Goal: Task Accomplishment & Management: Complete application form

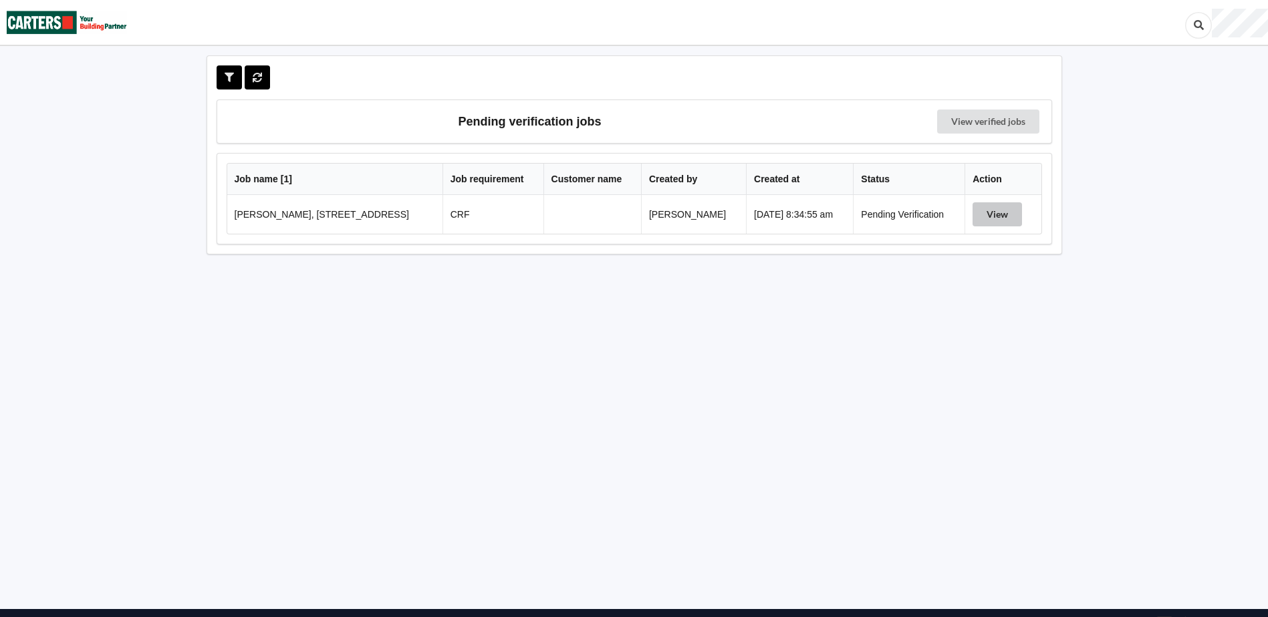
click at [1000, 220] on button "View" at bounding box center [996, 214] width 49 height 24
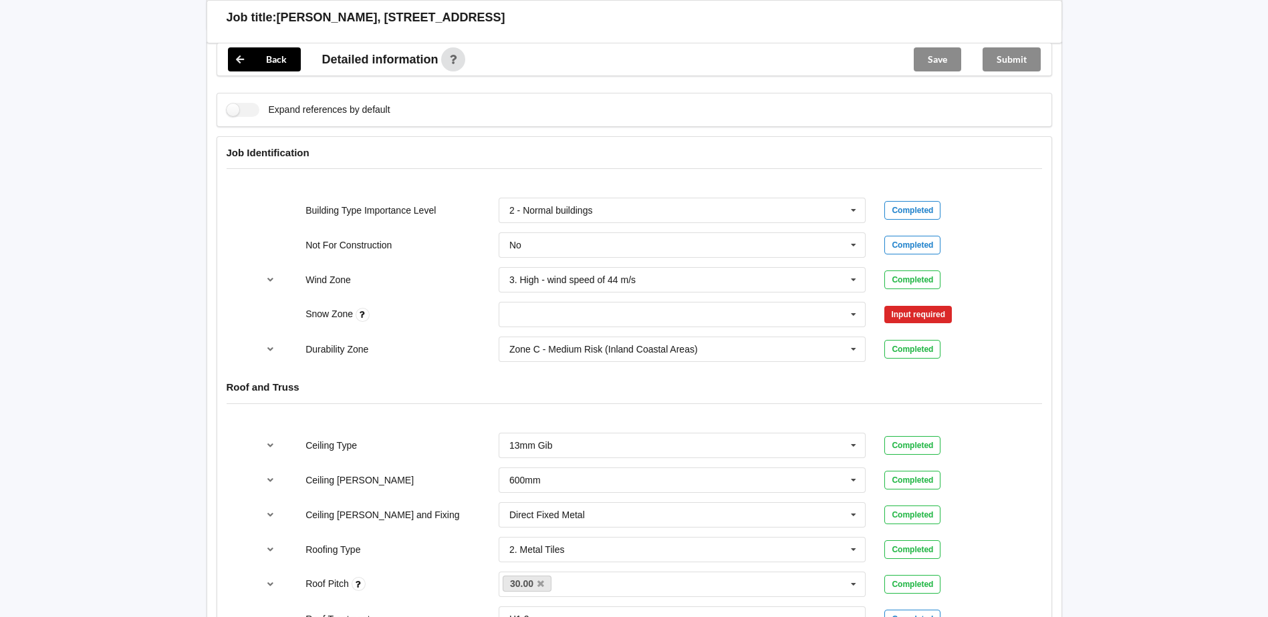
scroll to position [535, 0]
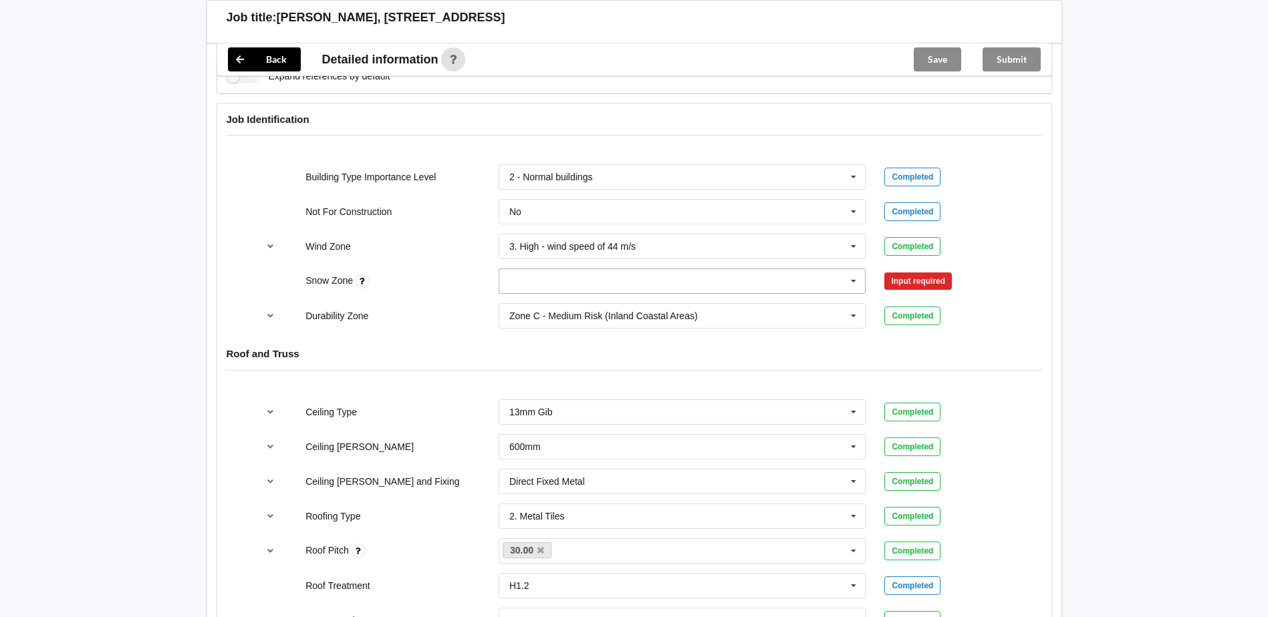
click at [857, 283] on icon at bounding box center [853, 281] width 20 height 25
click at [524, 310] on div "N0" at bounding box center [682, 305] width 366 height 25
click at [916, 277] on button "Confirm input" at bounding box center [924, 282] width 80 height 22
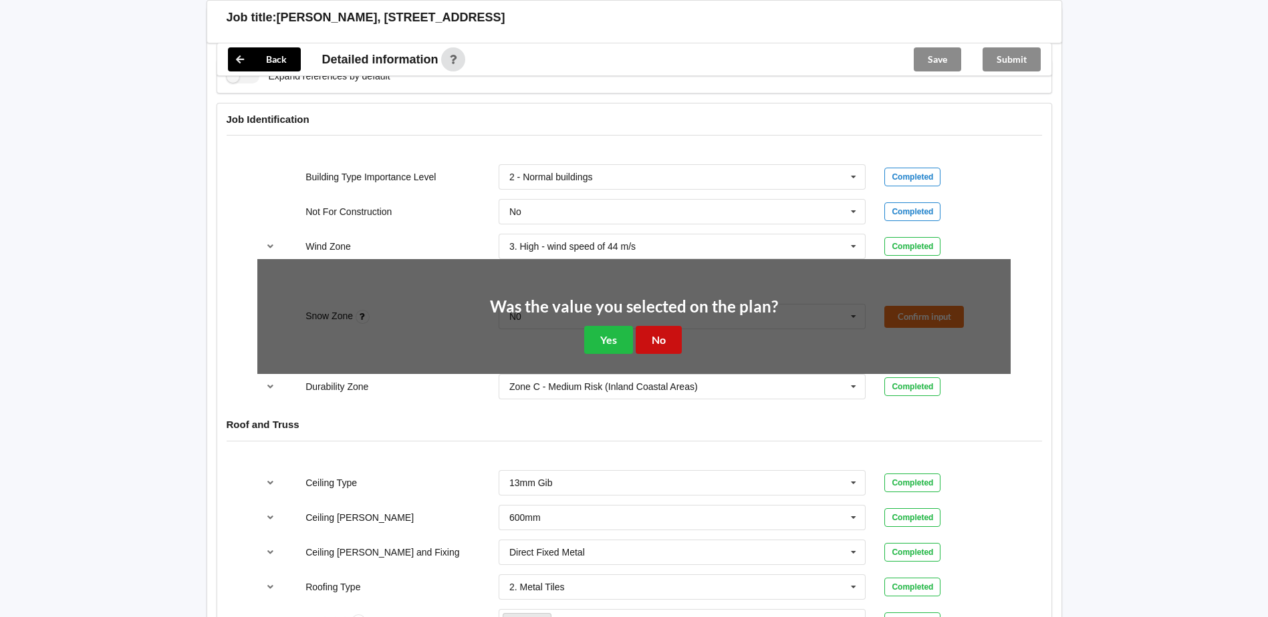
click at [654, 327] on button "No" at bounding box center [659, 339] width 46 height 27
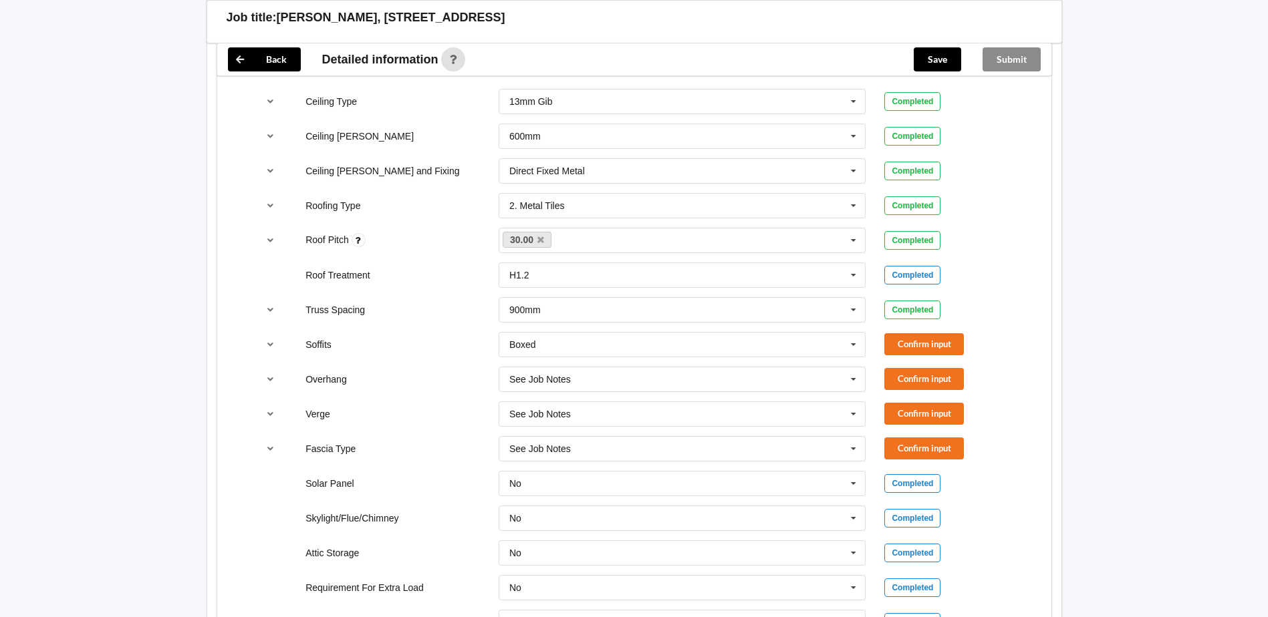
scroll to position [869, 0]
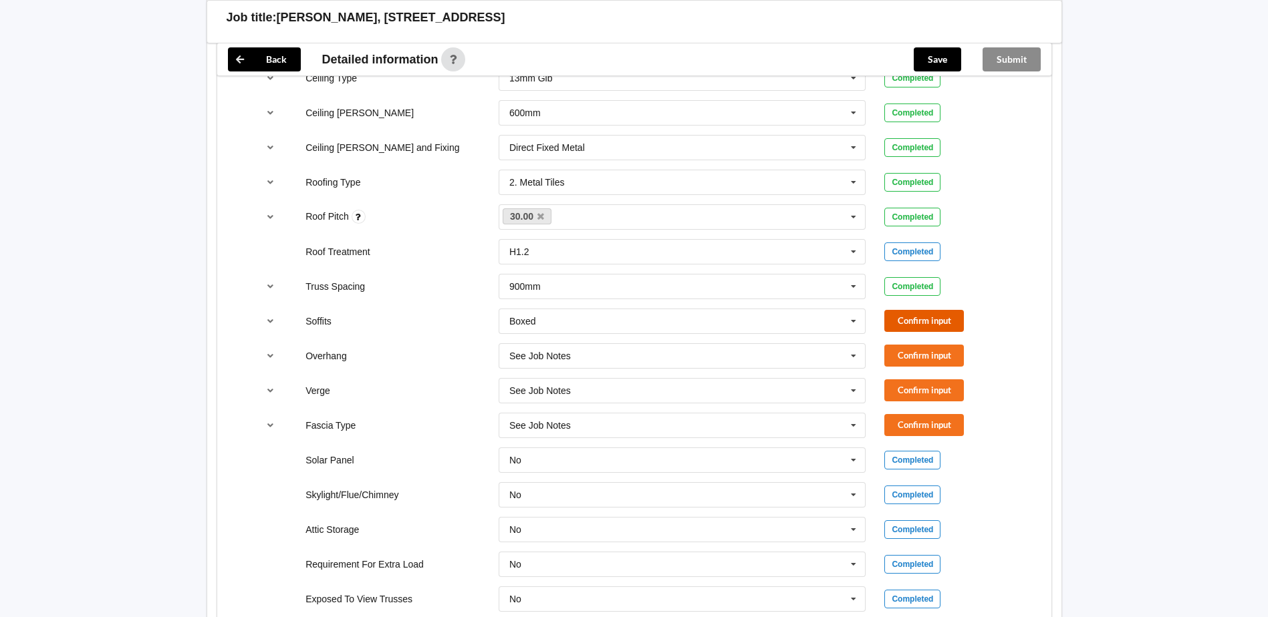
click at [925, 327] on button "Confirm input" at bounding box center [924, 321] width 80 height 22
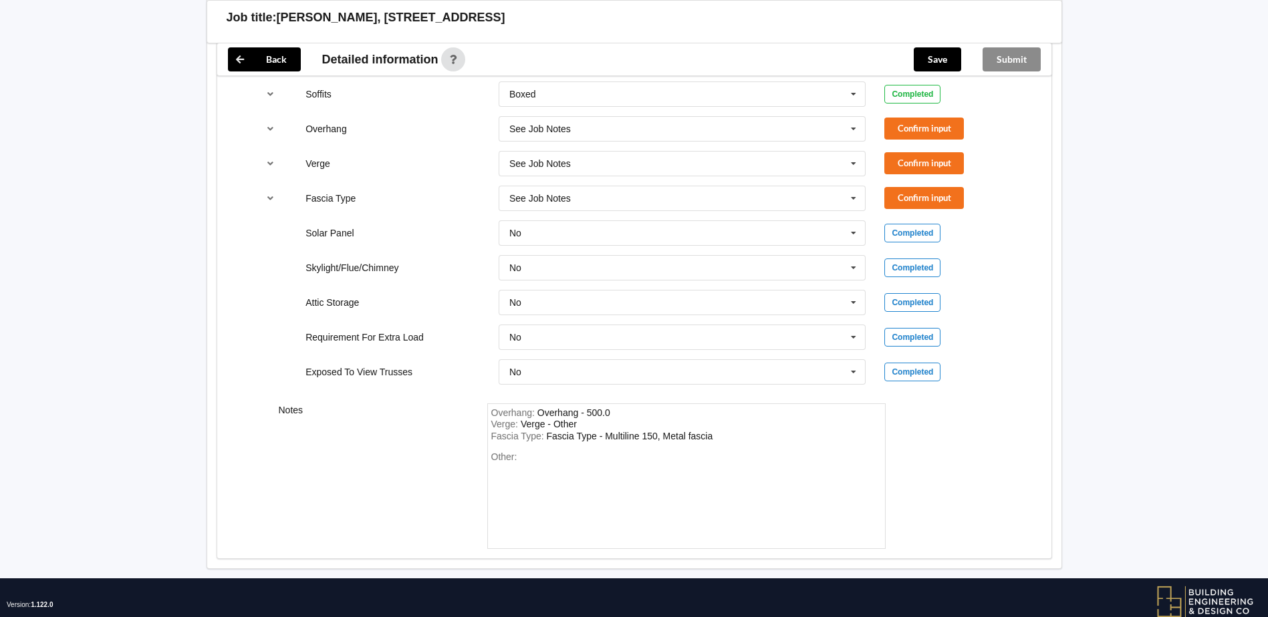
scroll to position [1124, 0]
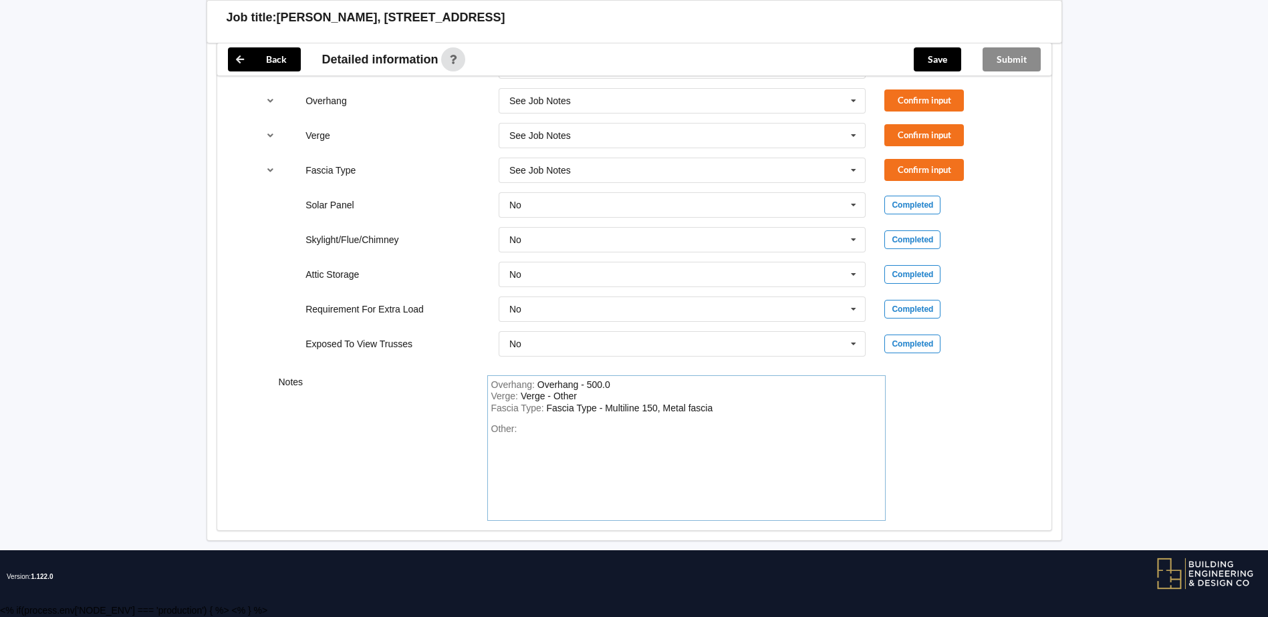
click at [532, 431] on div "Other:" at bounding box center [686, 471] width 390 height 94
drag, startPoint x: 585, startPoint y: 429, endPoint x: 523, endPoint y: 428, distance: 62.8
click at [523, 428] on div "scissor trusses" at bounding box center [550, 429] width 62 height 11
click at [526, 426] on div "Other:" at bounding box center [686, 471] width 390 height 94
click at [521, 430] on div "Other" at bounding box center [520, 429] width 3 height 11
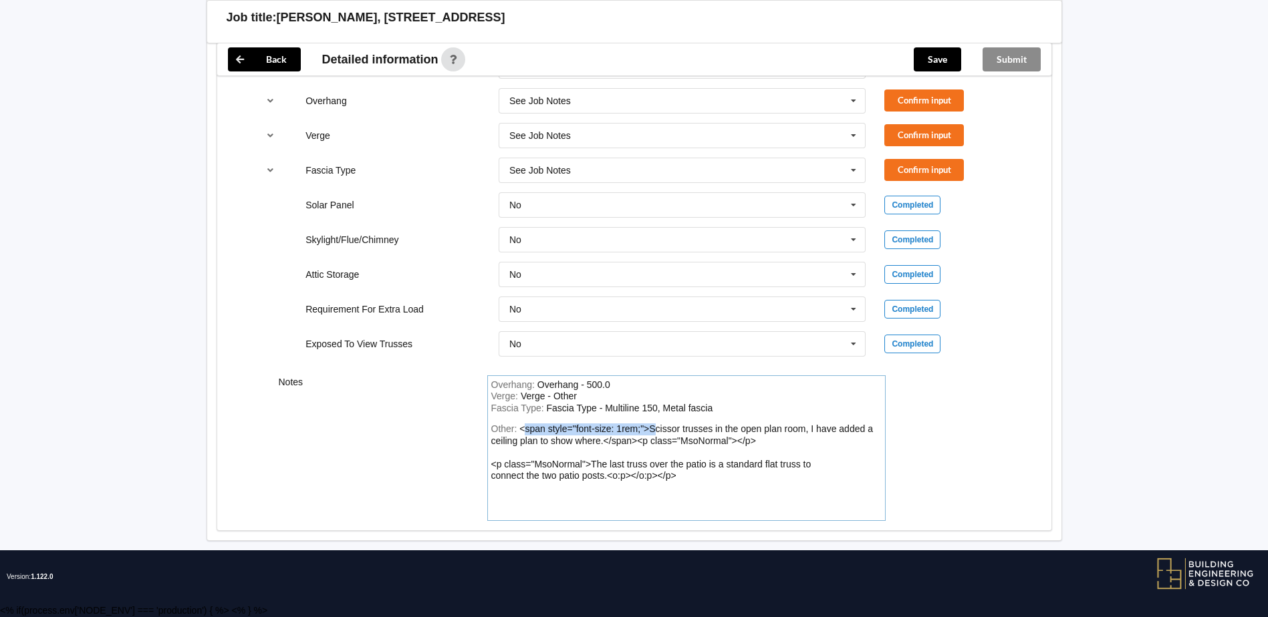
drag, startPoint x: 651, startPoint y: 428, endPoint x: 523, endPoint y: 428, distance: 128.3
click at [523, 428] on div "<span style="font-size: 1rem;">Scissor trusses in the open plan room, I have ad…" at bounding box center [682, 452] width 382 height 57
drag, startPoint x: 754, startPoint y: 442, endPoint x: 603, endPoint y: 438, distance: 151.8
click at [603, 438] on div "Scissor trusses in the open plan room, I have added a ceiling plan to show wher…" at bounding box center [651, 452] width 320 height 57
drag, startPoint x: 674, startPoint y: 477, endPoint x: 606, endPoint y: 476, distance: 67.5
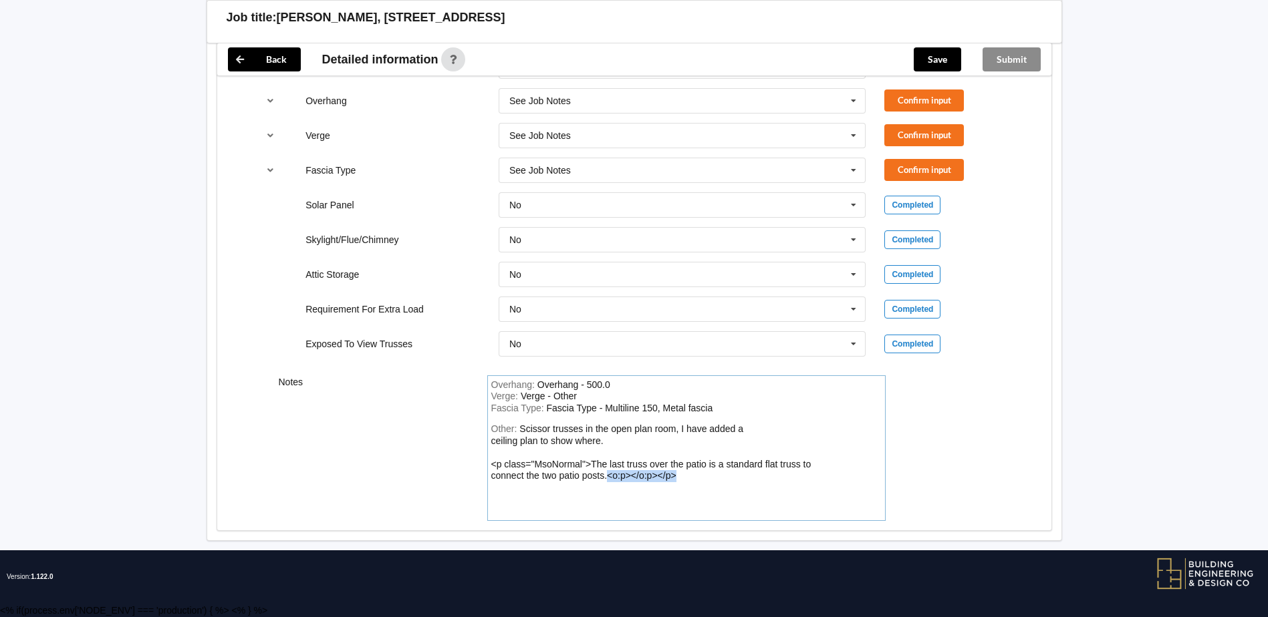
click at [606, 476] on div "Scissor trusses in the open plan room, I have added a ceiling plan to show wher…" at bounding box center [651, 452] width 320 height 57
drag, startPoint x: 589, startPoint y: 465, endPoint x: 491, endPoint y: 462, distance: 98.9
click at [491, 462] on div "Other: Scissor trusses in the open plan room, I have added a ceiling plan to sh…" at bounding box center [686, 471] width 390 height 94
drag, startPoint x: 744, startPoint y: 429, endPoint x: 684, endPoint y: 428, distance: 59.5
click at [684, 428] on div "Scissor trusses in the open plan room, I have added a ceiling plan to show wher…" at bounding box center [617, 452] width 252 height 57
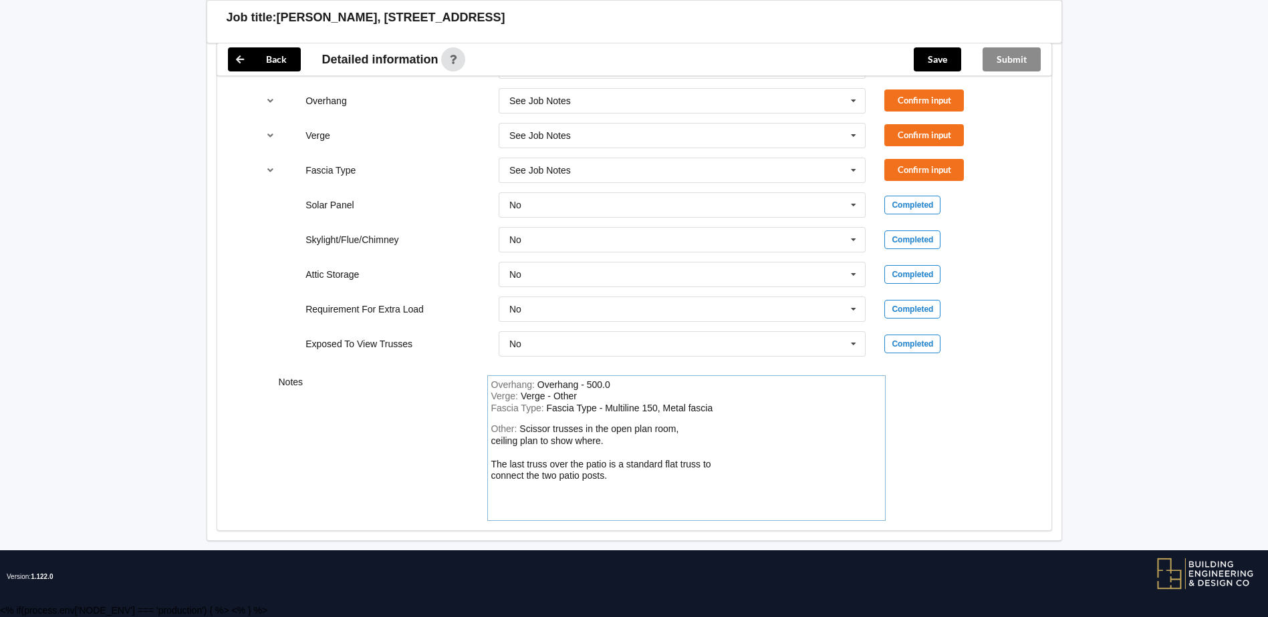
click at [491, 440] on div "Other: Scissor trusses in the open plan room, ceiling plan to show where. The l…" at bounding box center [686, 471] width 390 height 94
click at [729, 429] on div "Scissor trusses in the open plan room, ceiling plan to show where. The last tru…" at bounding box center [641, 447] width 300 height 46
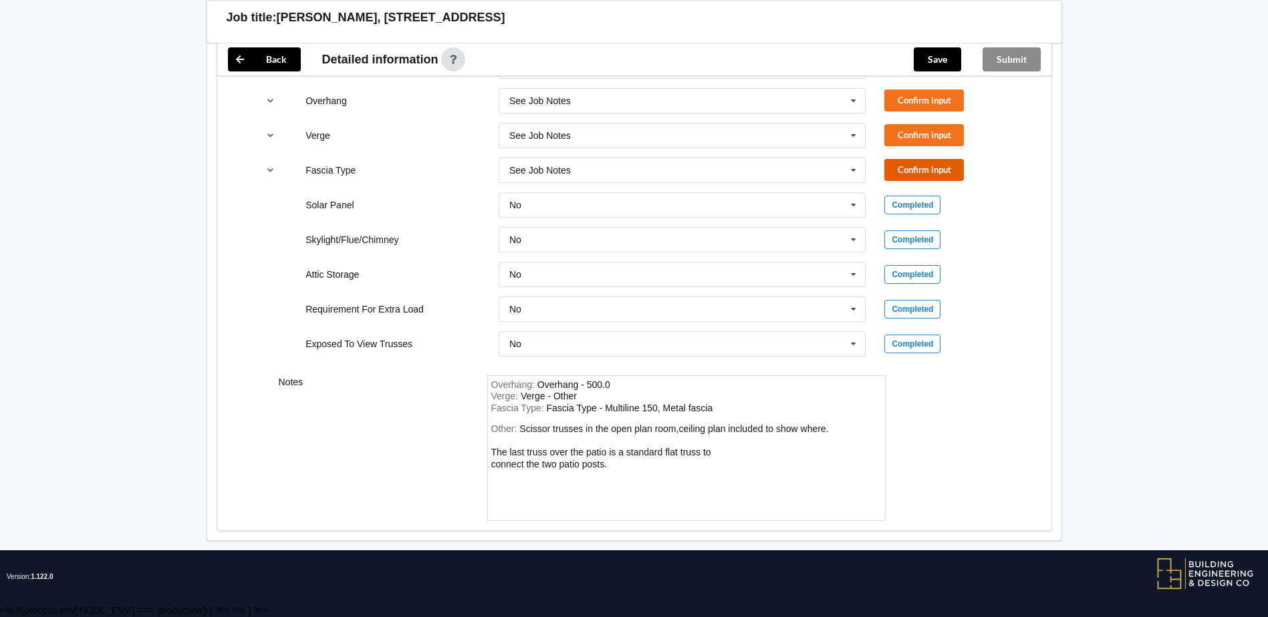
click at [938, 168] on button "Confirm input" at bounding box center [924, 170] width 80 height 22
click at [933, 131] on button "Confirm input" at bounding box center [924, 135] width 80 height 22
click at [925, 90] on button "Confirm input" at bounding box center [924, 101] width 80 height 22
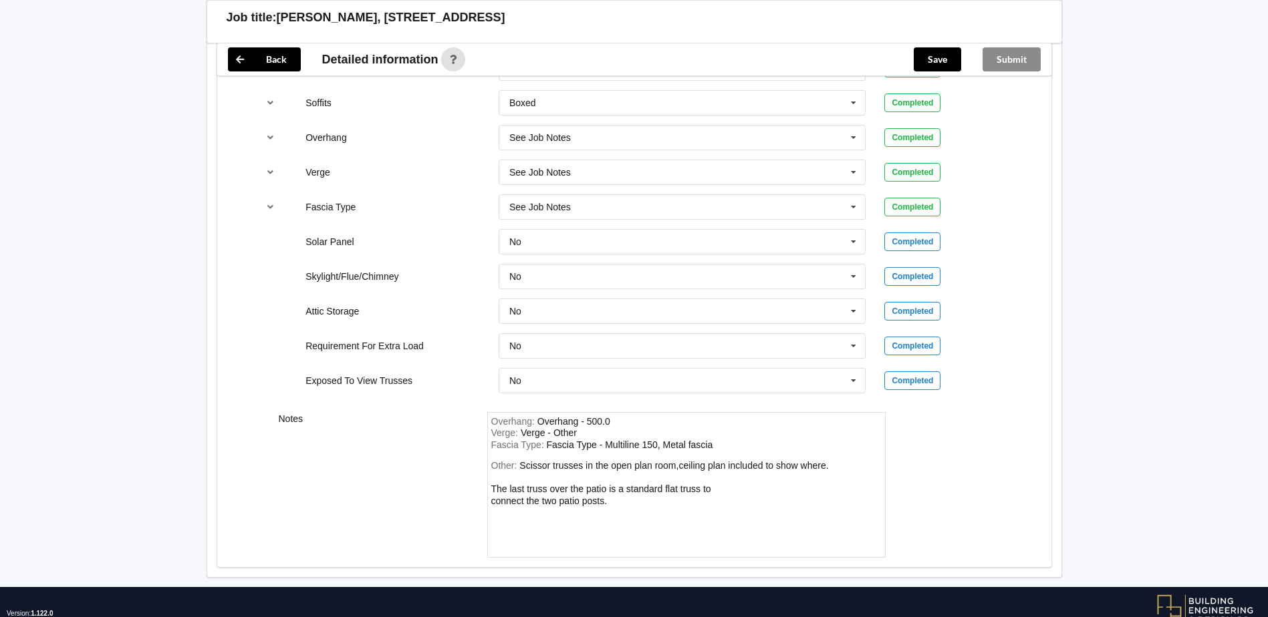
scroll to position [1057, 0]
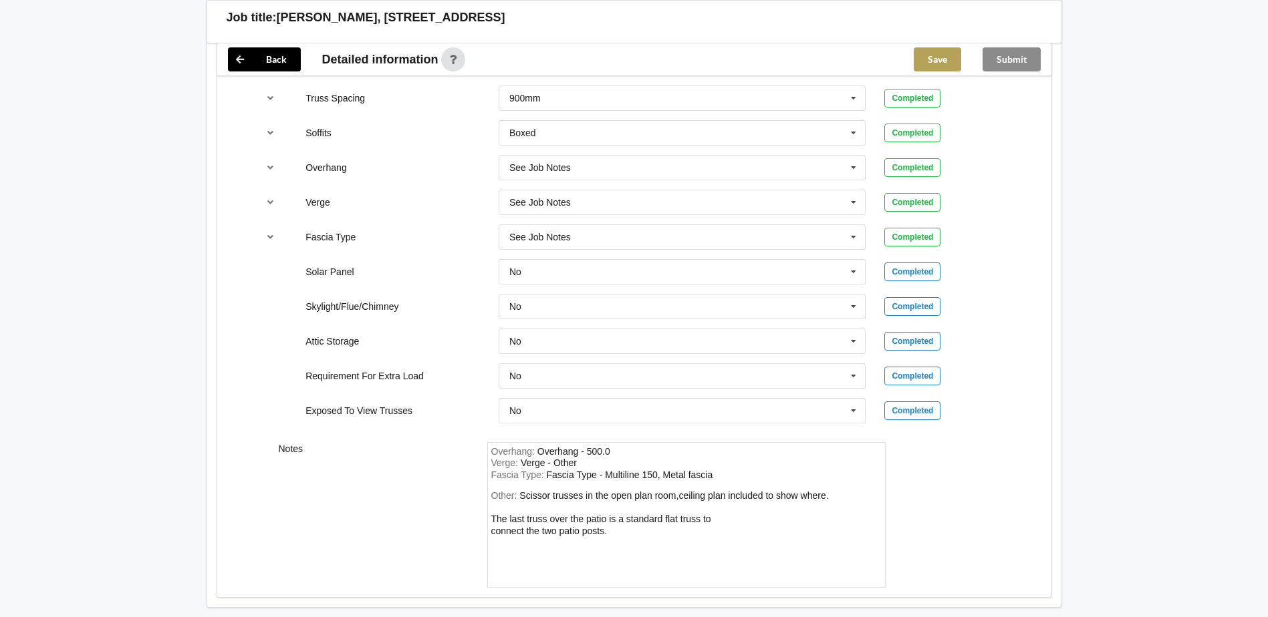
click at [933, 60] on button "Save" at bounding box center [937, 59] width 47 height 24
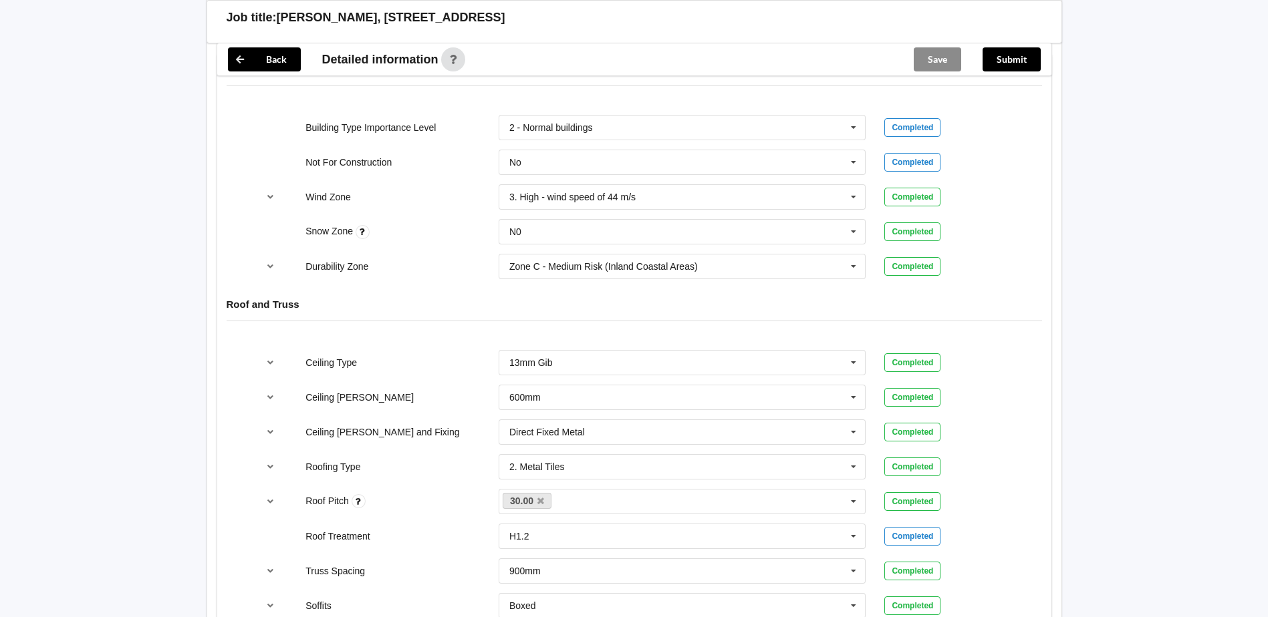
scroll to position [456, 0]
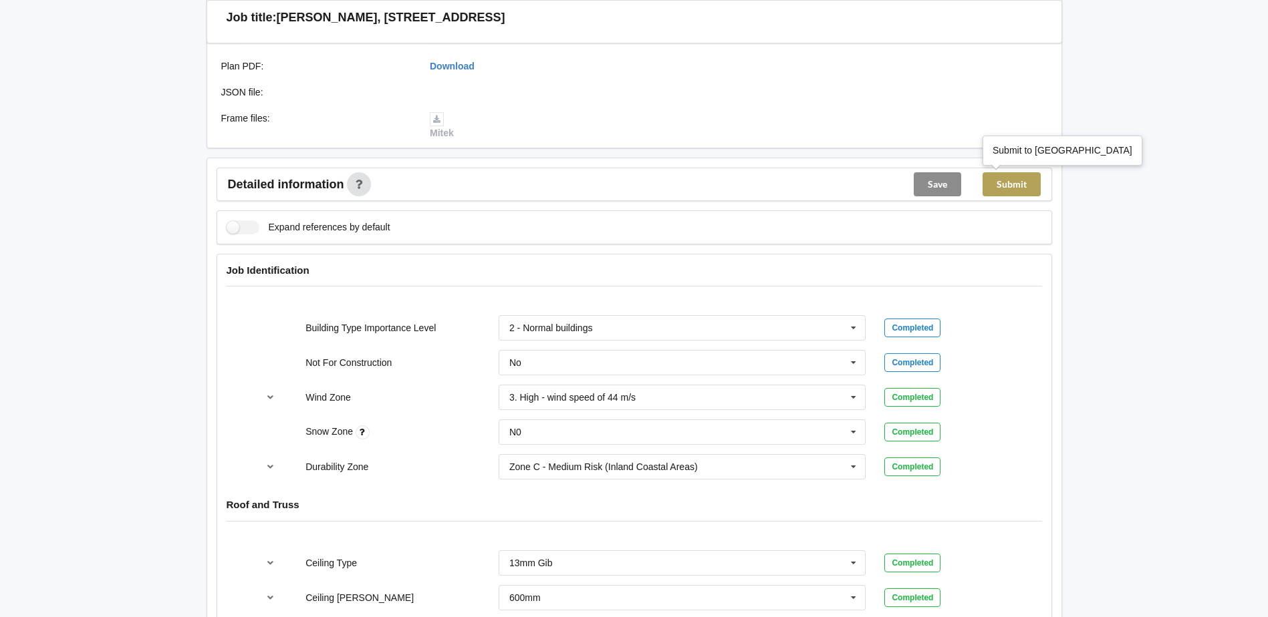
click at [1013, 179] on button "Submit" at bounding box center [1011, 184] width 58 height 24
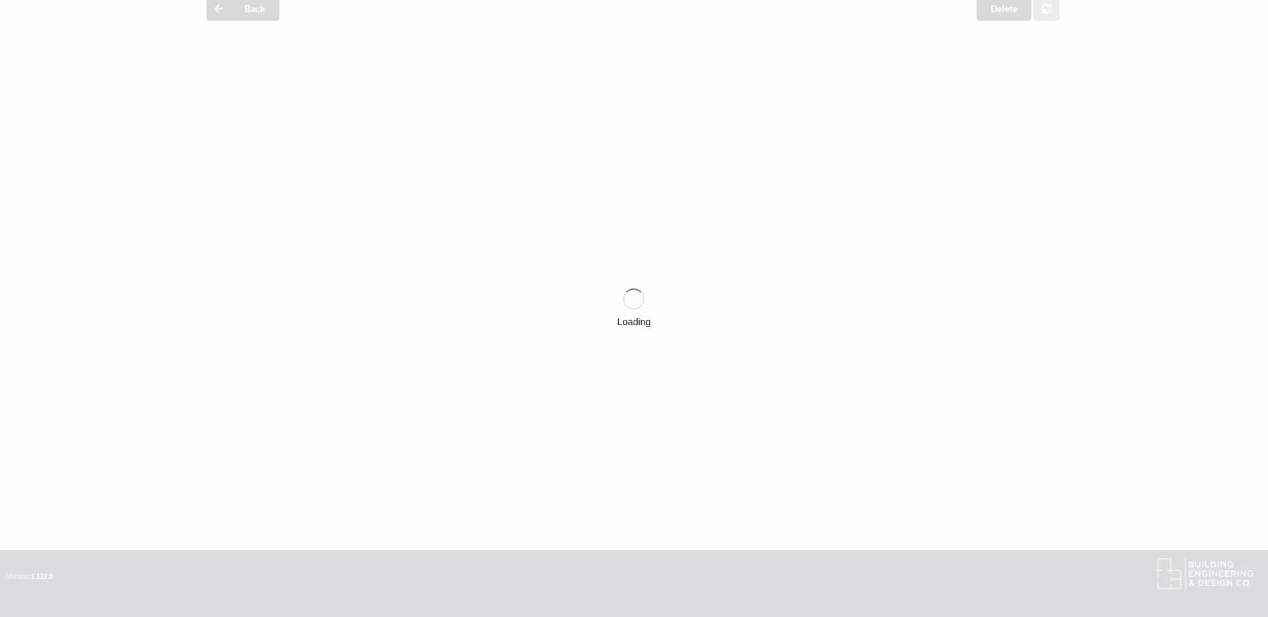
scroll to position [322, 0]
